Goal: Task Accomplishment & Management: Manage account settings

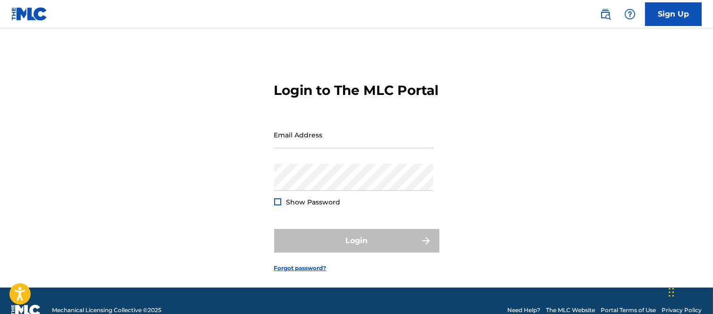
click at [307, 148] on input "Email Address" at bounding box center [354, 134] width 160 height 27
type input "B"
type input "[PERSON_NAME][EMAIL_ADDRESS][PERSON_NAME][DOMAIN_NAME]"
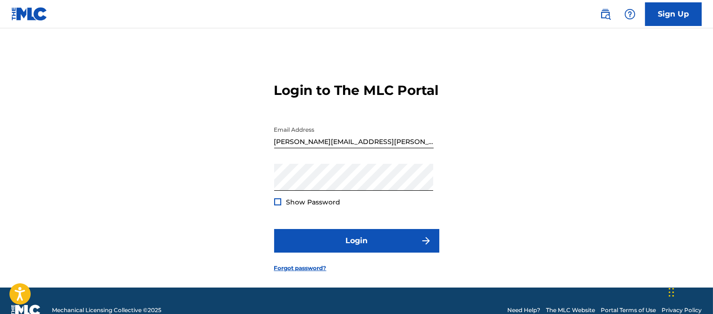
click at [277, 205] on div at bounding box center [277, 201] width 7 height 7
click at [277, 204] on img at bounding box center [277, 201] width 5 height 5
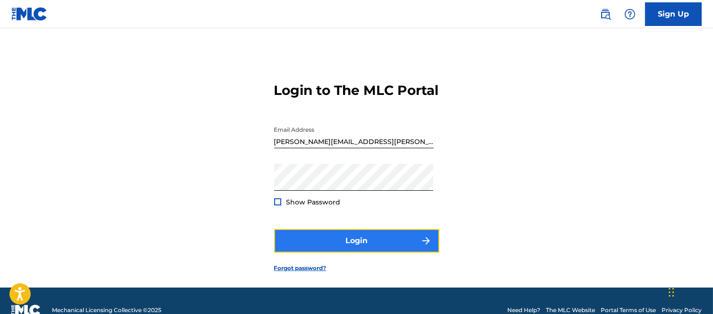
click at [424, 246] on img "submit" at bounding box center [426, 240] width 11 height 11
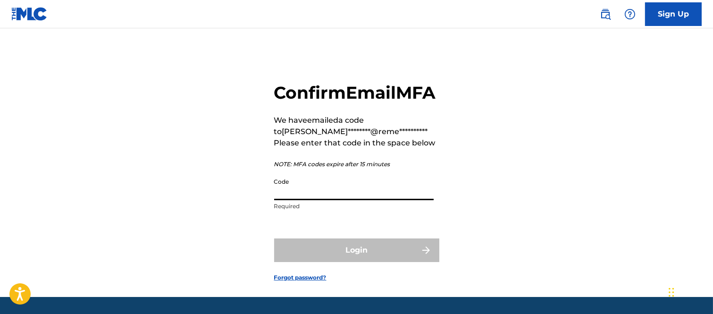
click at [308, 200] on input "Code" at bounding box center [354, 186] width 160 height 27
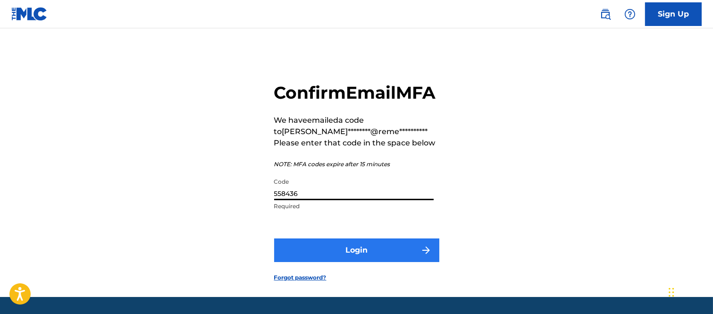
type input "558436"
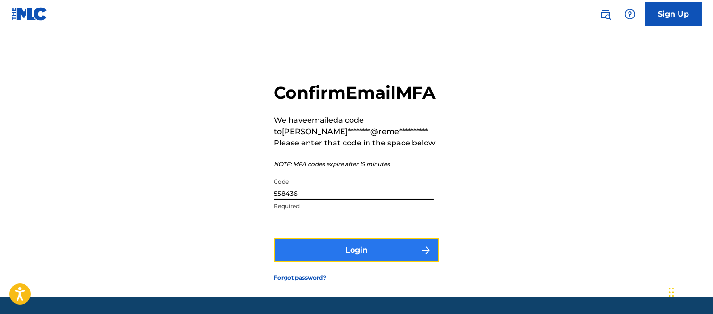
click at [409, 262] on button "Login" at bounding box center [356, 250] width 165 height 24
